Goal: Navigation & Orientation: Find specific page/section

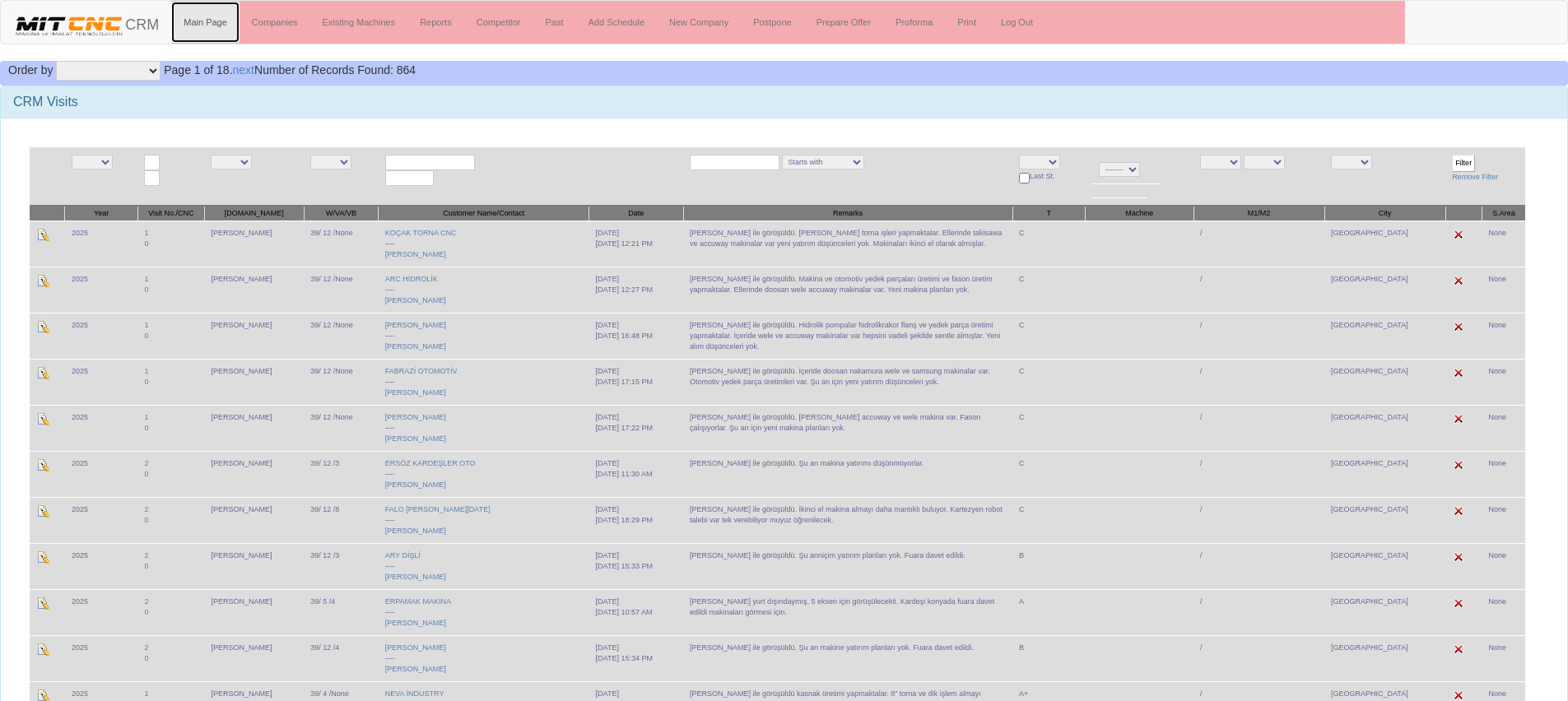
click at [210, 25] on link "Main Page" at bounding box center [206, 23] width 68 height 42
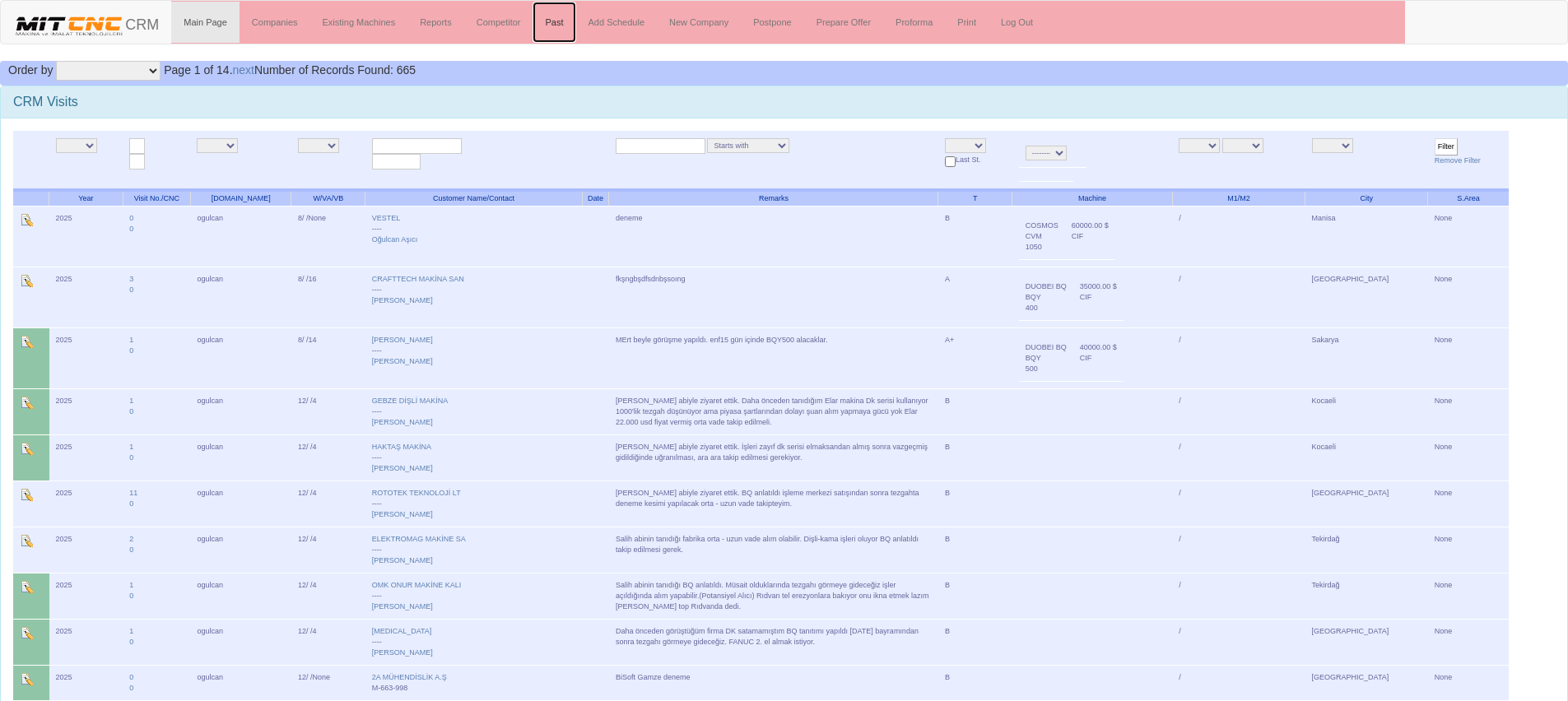
click at [553, 33] on link "Past" at bounding box center [554, 23] width 42 height 42
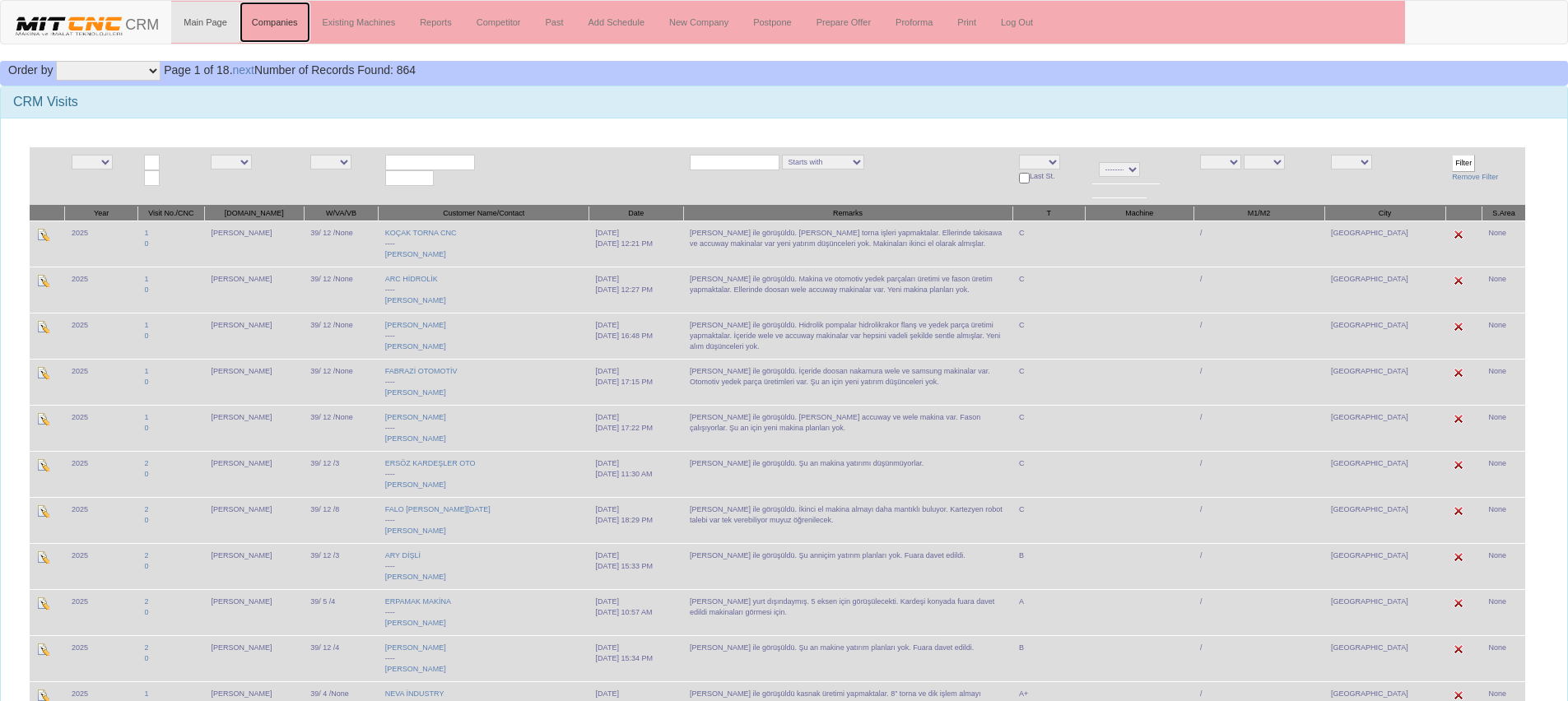
click at [301, 21] on link "Companies" at bounding box center [275, 23] width 71 height 42
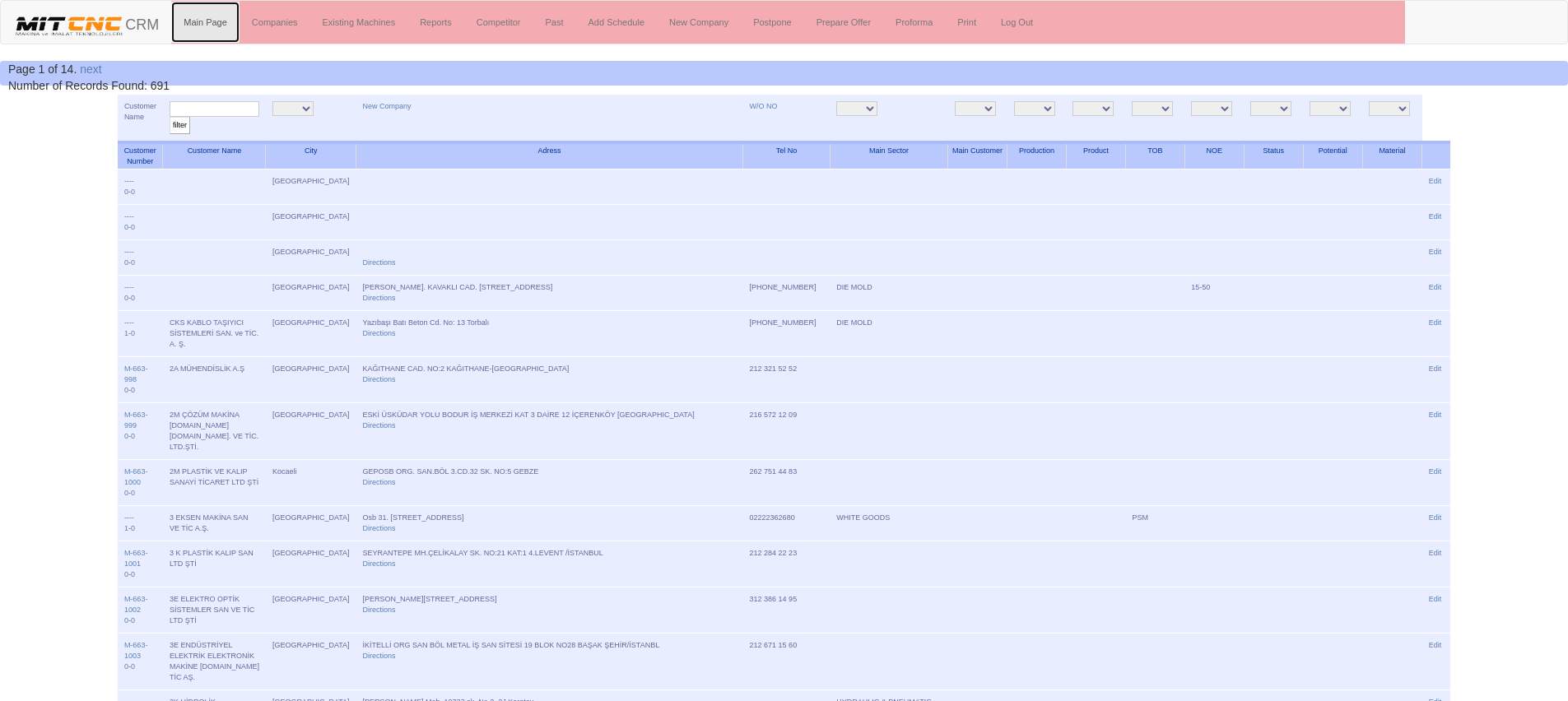
click at [200, 26] on link "Main Page" at bounding box center [206, 23] width 68 height 42
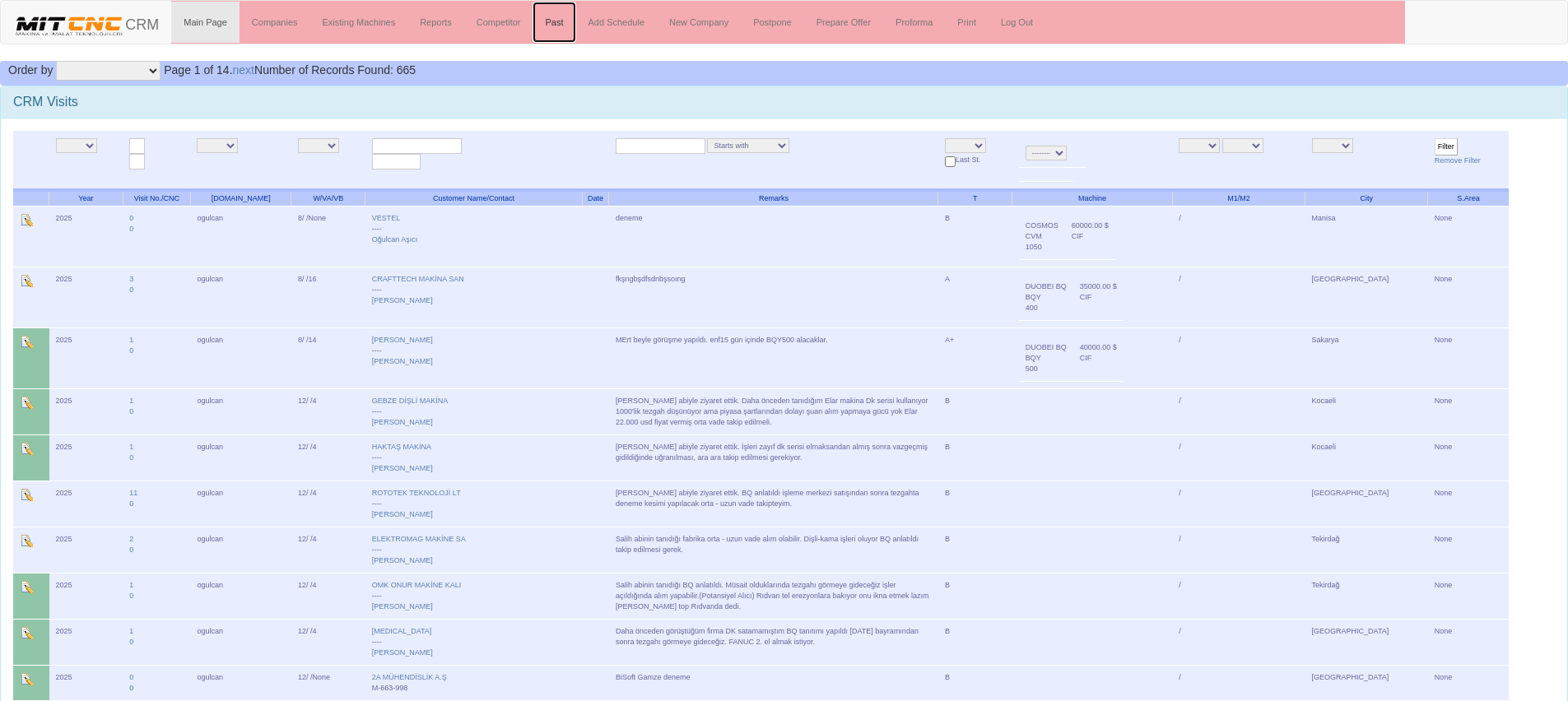
click at [542, 24] on link "Past" at bounding box center [554, 23] width 42 height 42
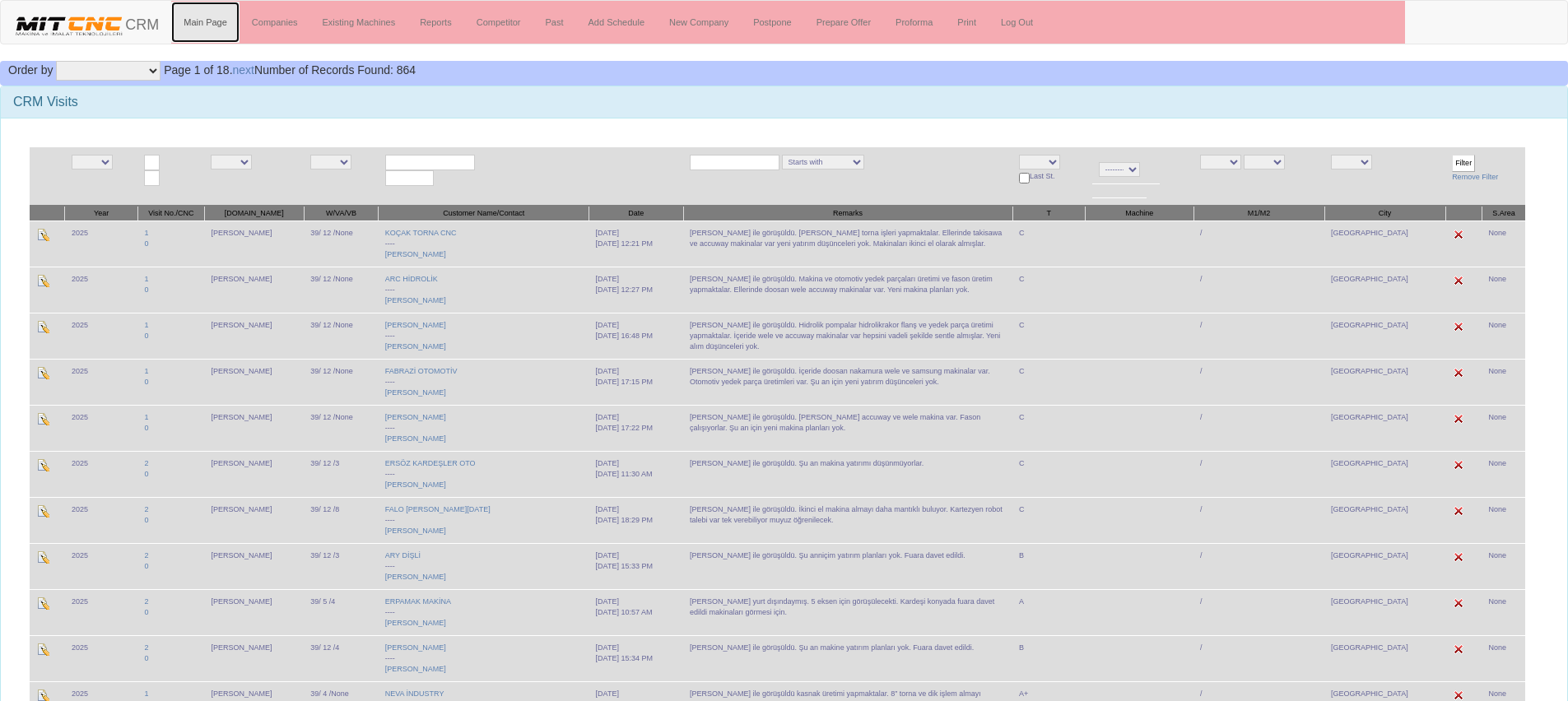
click at [210, 22] on link "Main Page" at bounding box center [206, 23] width 68 height 42
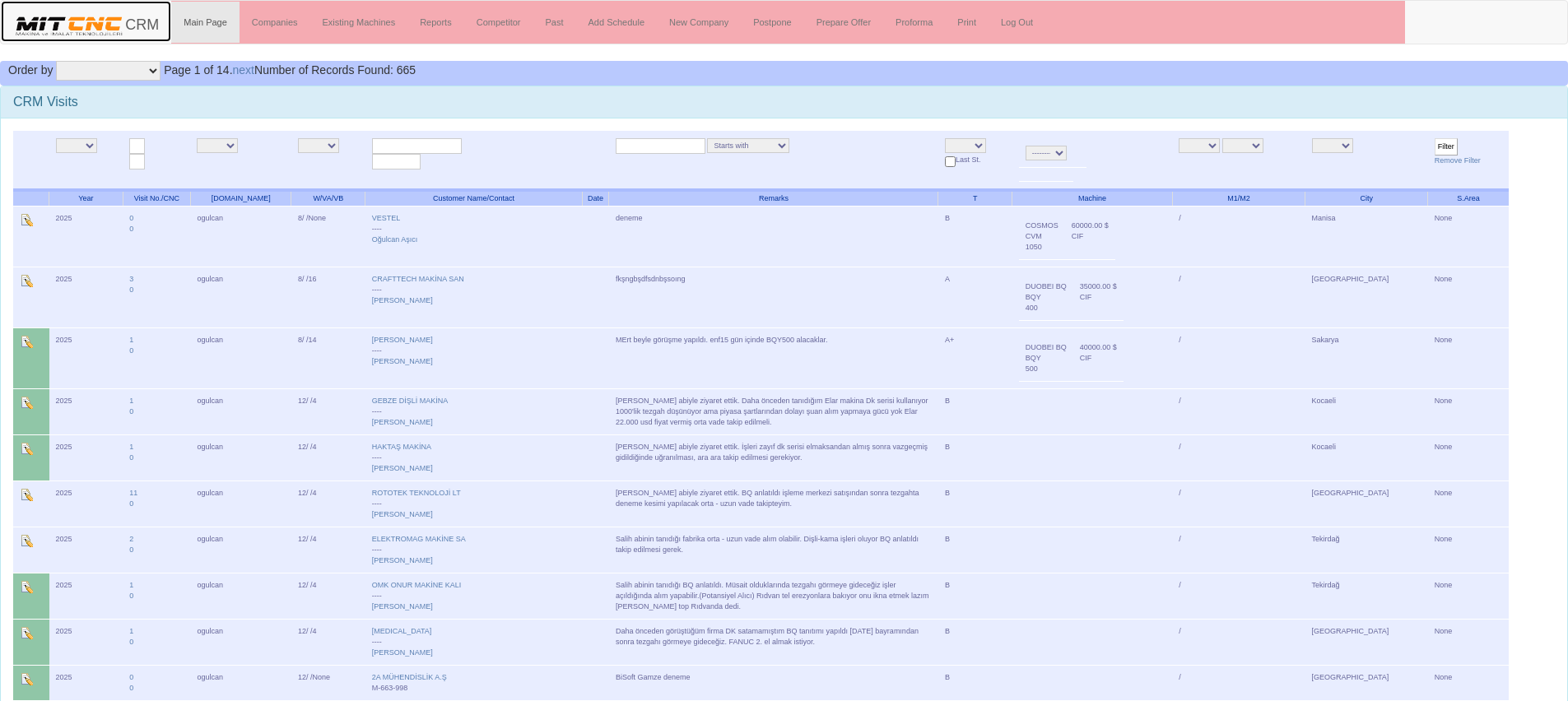
click at [172, 7] on link "CRM" at bounding box center [86, 22] width 171 height 42
click at [188, 17] on link "Main Page" at bounding box center [206, 23] width 68 height 42
